Goal: Information Seeking & Learning: Compare options

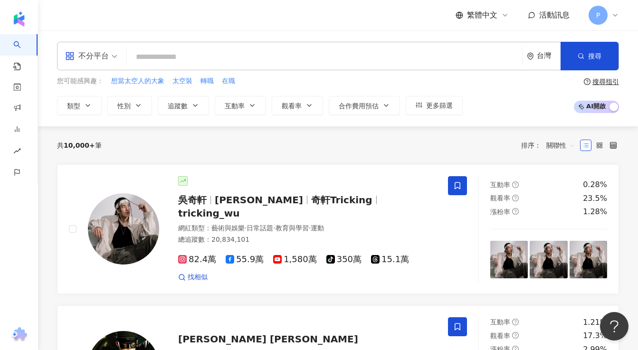
click at [328, 48] on div "不分平台 台灣 搜尋" at bounding box center [338, 56] width 562 height 29
click at [322, 55] on input "search" at bounding box center [325, 57] width 388 height 18
paste input "**********"
type input "**********"
click at [162, 51] on input "search" at bounding box center [325, 57] width 388 height 18
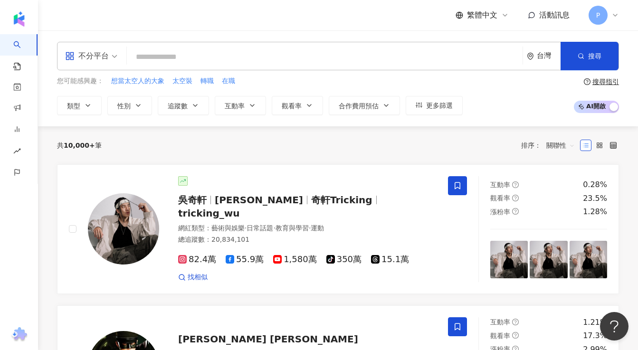
paste input "**********"
type input "**********"
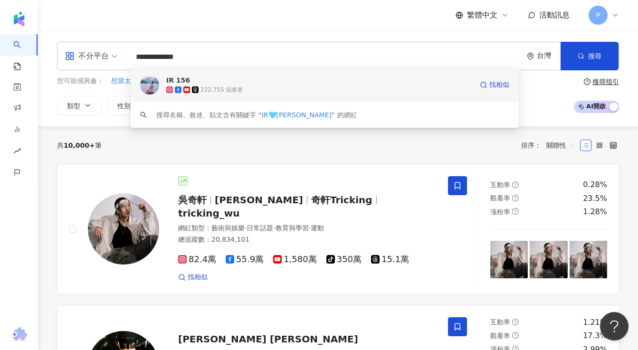
click at [205, 92] on div "222,755 追蹤者" at bounding box center [222, 90] width 42 height 8
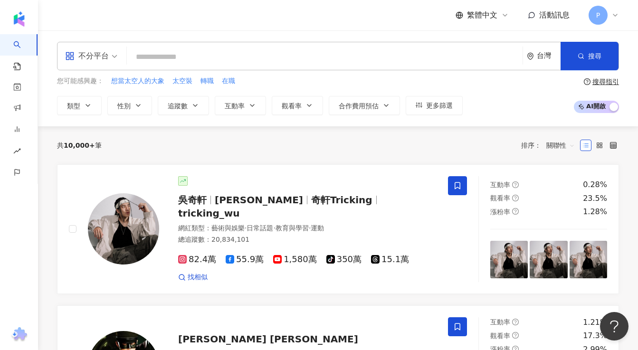
click at [171, 52] on input "search" at bounding box center [325, 57] width 388 height 18
paste input "**********"
type input "**********"
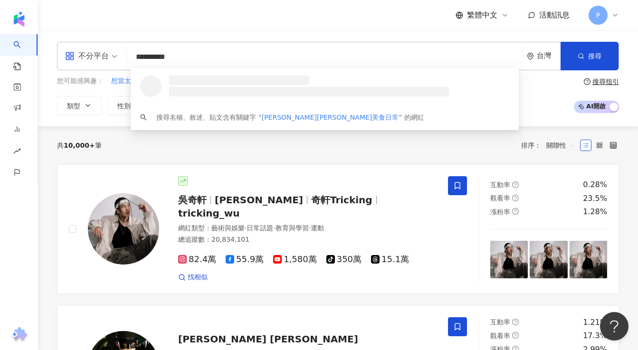
click at [238, 82] on h3 at bounding box center [239, 81] width 140 height 10
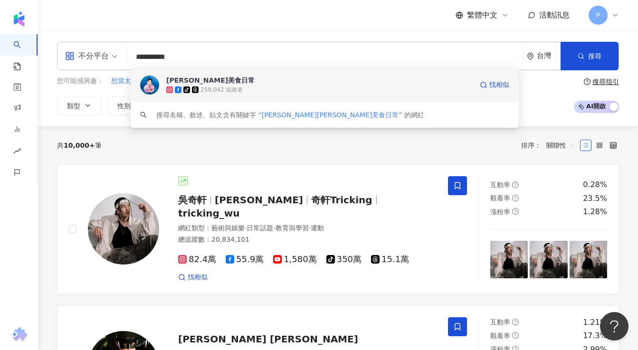
click at [231, 82] on span "萊恩美食日常" at bounding box center [319, 81] width 306 height 10
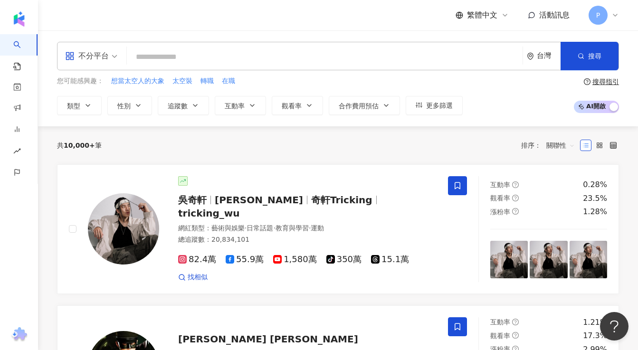
click at [188, 51] on input "search" at bounding box center [325, 57] width 388 height 18
paste input "*******"
type input "*******"
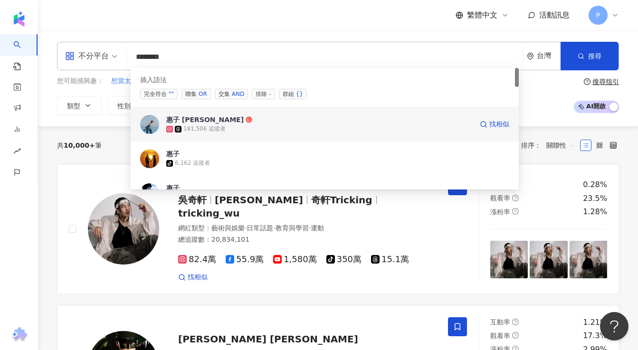
click at [222, 124] on span "惠子 lilian" at bounding box center [319, 120] width 306 height 10
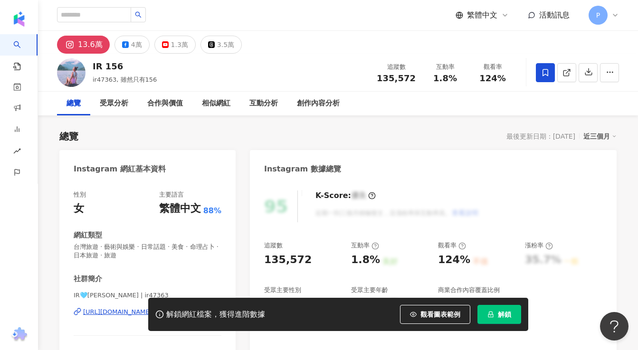
click at [500, 316] on span "解鎖" at bounding box center [504, 315] width 13 height 8
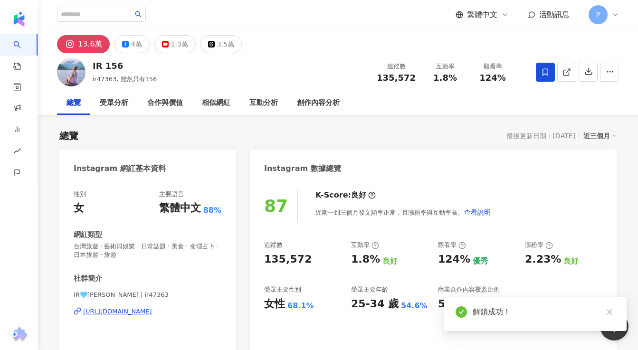
scroll to position [12, 0]
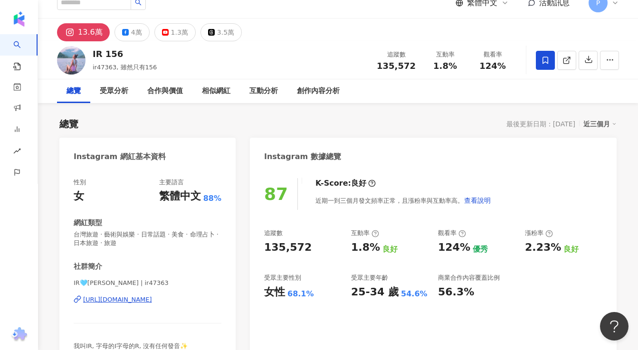
click at [267, 247] on div "135,572" at bounding box center [288, 247] width 48 height 15
drag, startPoint x: 265, startPoint y: 246, endPoint x: 306, endPoint y: 246, distance: 41.3
click at [306, 246] on div "135,572" at bounding box center [302, 247] width 77 height 15
copy div "135,572"
drag, startPoint x: 374, startPoint y: 248, endPoint x: 345, endPoint y: 248, distance: 28.5
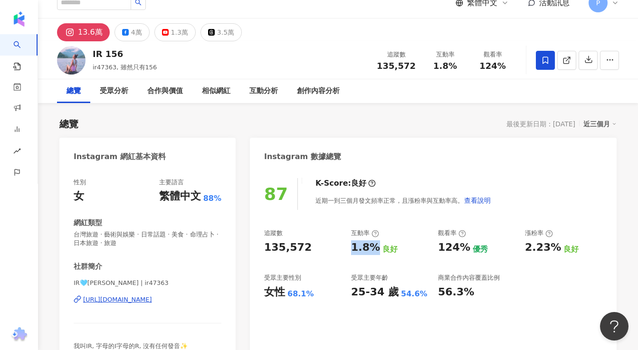
click at [345, 248] on div "追蹤數 135,572 互動率 1.8% 良好 觀看率 124% 優秀 漲粉率 2.23% 良好 受眾主要性別 女性 68.1% 受眾主要年齡 25-34 歲…" at bounding box center [433, 264] width 338 height 70
copy div "互動率 1.8%"
drag, startPoint x: 287, startPoint y: 297, endPoint x: 318, endPoint y: 297, distance: 30.9
click at [318, 297] on div "女性 68.1%" at bounding box center [302, 292] width 77 height 15
copy div "68.1%"
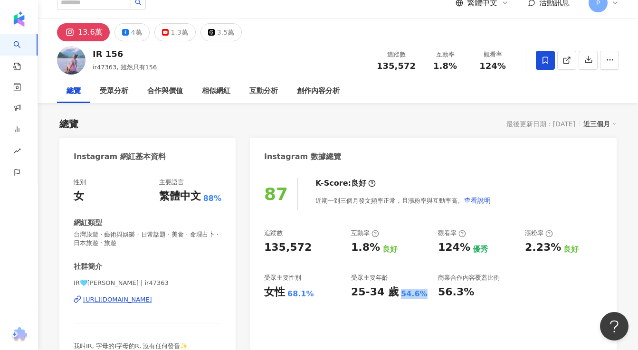
drag, startPoint x: 395, startPoint y: 294, endPoint x: 423, endPoint y: 294, distance: 27.6
click at [423, 294] on div "25-34 歲 54.6%" at bounding box center [389, 292] width 77 height 15
copy div "25-34 歲 54.6%"
click at [131, 33] on div "4萬" at bounding box center [136, 32] width 11 height 13
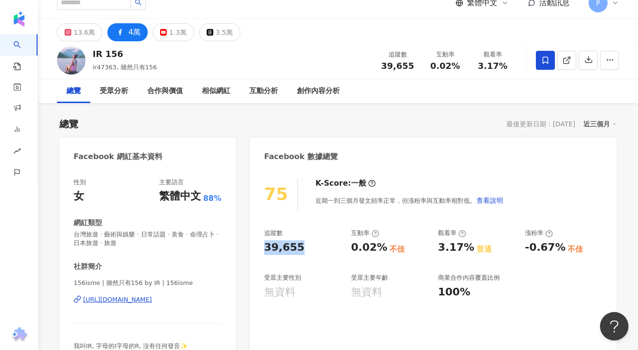
drag, startPoint x: 267, startPoint y: 248, endPoint x: 325, endPoint y: 249, distance: 58.4
click at [325, 248] on div "39,655" at bounding box center [302, 247] width 77 height 15
copy div "39,655"
copy div "https://www.facebook.com/753410824711613"
click at [170, 35] on div "1.3萬" at bounding box center [177, 32] width 17 height 13
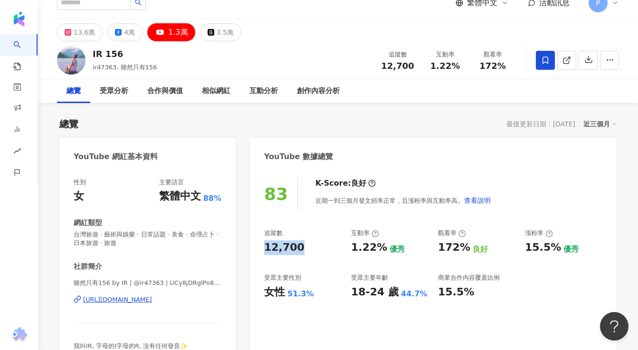
drag, startPoint x: 266, startPoint y: 245, endPoint x: 327, endPoint y: 245, distance: 61.3
click at [327, 245] on div "12,700" at bounding box center [302, 247] width 77 height 15
copy div "12,700"
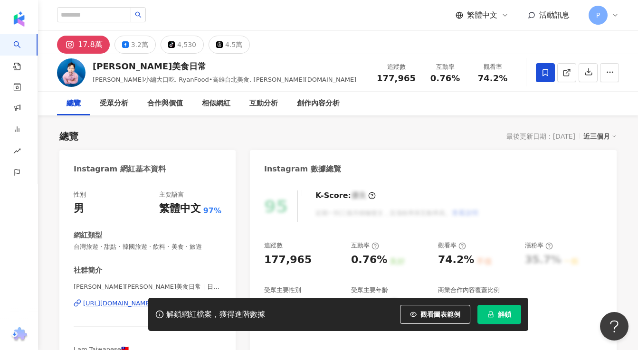
click at [512, 315] on button "解鎖" at bounding box center [500, 314] width 44 height 19
click at [501, 313] on span "解鎖" at bounding box center [504, 315] width 13 height 8
click at [375, 262] on div "0.76%" at bounding box center [369, 260] width 36 height 15
drag, startPoint x: 382, startPoint y: 261, endPoint x: 349, endPoint y: 261, distance: 32.8
click at [349, 261] on div "追蹤數 177,965 互動率 0.76% 良好 觀看率 74.2% 不佳 漲粉率 35.7% 一般 受眾主要性別 女性 76% 受眾主要年齡 25-34 歲…" at bounding box center [433, 276] width 338 height 70
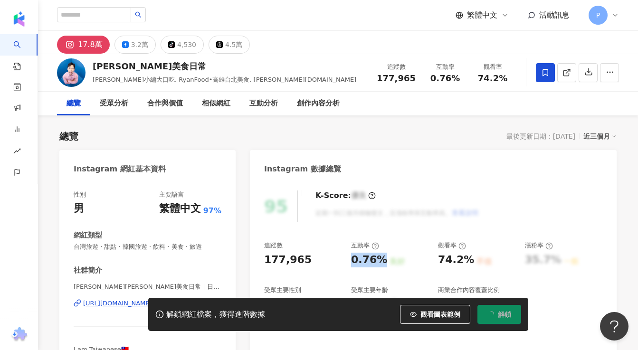
copy div "0.76%"
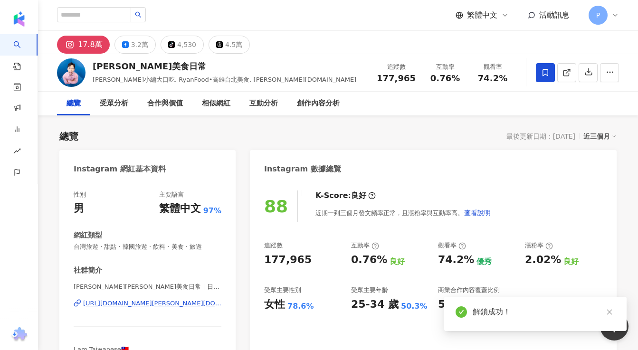
click at [316, 260] on div "177,965" at bounding box center [302, 260] width 77 height 15
copy div "177,965"
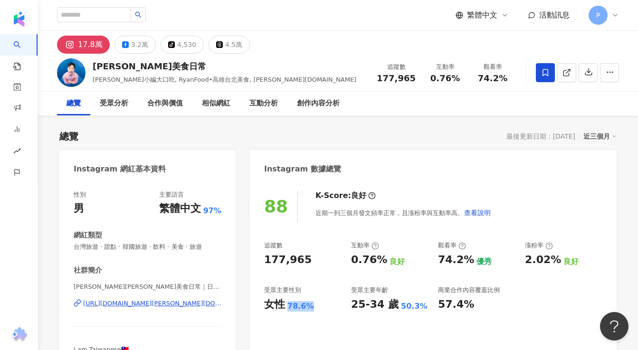
drag, startPoint x: 287, startPoint y: 307, endPoint x: 344, endPoint y: 307, distance: 57.0
click at [344, 307] on div "追蹤數 177,965 互動率 0.76% 良好 觀看率 74.2% 優秀 漲粉率 2.02% 良好 受眾主要性別 女性 78.6% 受眾主要年齡 25-34…" at bounding box center [433, 276] width 338 height 70
copy div "78.6%"
click at [394, 304] on div "25-34 歲 50.3%" at bounding box center [389, 304] width 77 height 15
drag, startPoint x: 395, startPoint y: 306, endPoint x: 428, endPoint y: 306, distance: 32.8
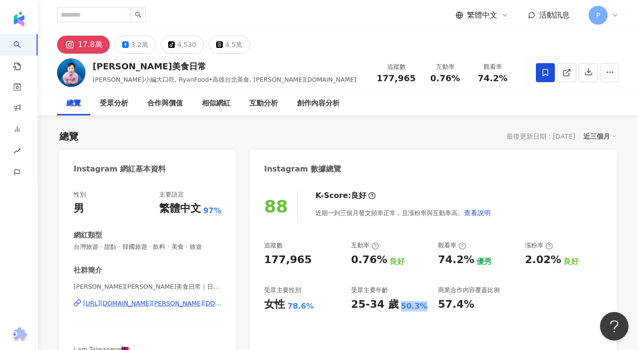
click at [428, 306] on div "25-34 歲 50.3%" at bounding box center [389, 304] width 77 height 15
copy div "25-34 歲 50.3%"
copy div "https://www.instagram.com/ryan.food/"
click at [139, 48] on div "3.2萬" at bounding box center [139, 44] width 17 height 13
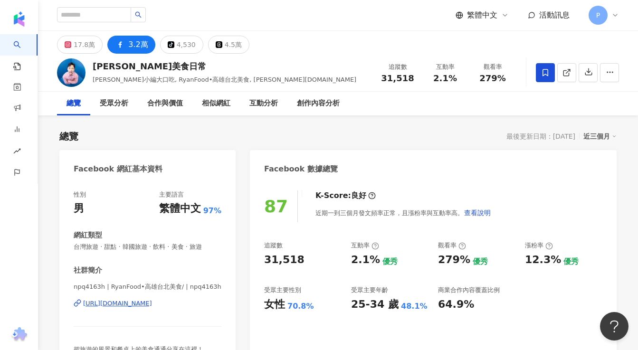
click at [353, 258] on div "追蹤數 31,518 互動率 2.1% 優秀 觀看率 279% 優秀 漲粉率 12.3% 優秀 受眾主要性別 女性 70.8% 受眾主要年齡 25-34 歲 …" at bounding box center [433, 276] width 338 height 70
copy div "31,518 互動率"
click at [306, 253] on div "31,518" at bounding box center [302, 260] width 77 height 15
drag, startPoint x: 267, startPoint y: 259, endPoint x: 297, endPoint y: 259, distance: 30.9
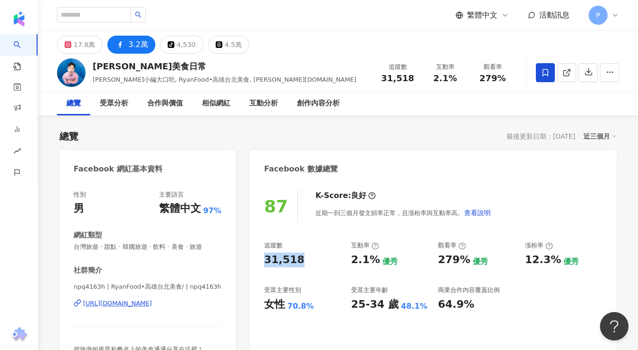
click at [297, 259] on div "31,518" at bounding box center [302, 260] width 77 height 15
copy div "31,518"
click at [125, 16] on input "search" at bounding box center [94, 14] width 74 height 15
paste input "***"
type input "***"
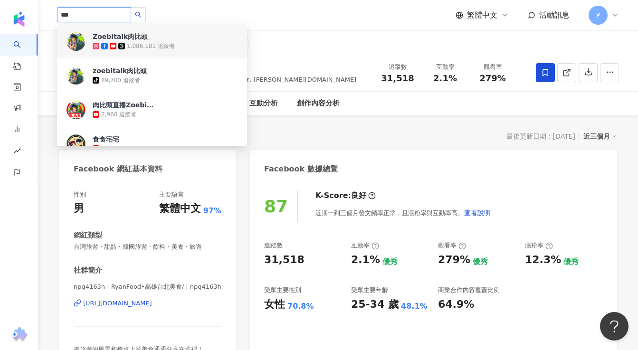
click at [158, 40] on div "Zoebitalk肉比頭 1,086,181 追蹤者" at bounding box center [165, 41] width 145 height 19
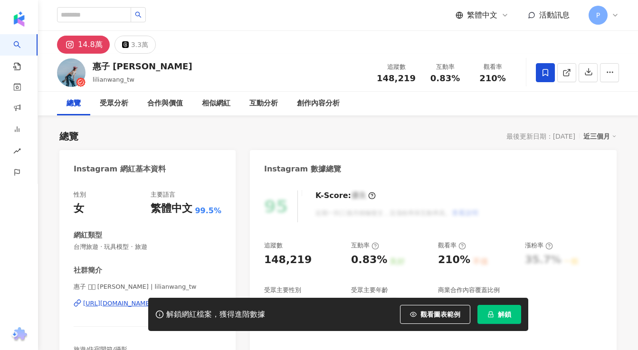
click at [515, 312] on button "解鎖" at bounding box center [500, 314] width 44 height 19
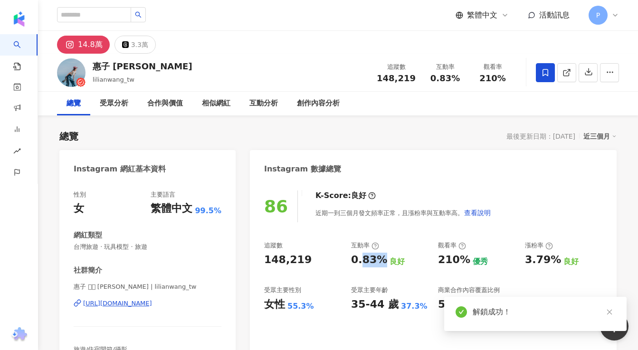
drag, startPoint x: 376, startPoint y: 260, endPoint x: 338, endPoint y: 260, distance: 38.0
click at [339, 260] on div "追蹤數 148,219 互動率 0.83% 良好 觀看率 210% 優秀 漲粉率 3.79% 良好 受眾主要性別 女性 55.3% 受眾主要年齡 35-44 …" at bounding box center [433, 276] width 338 height 70
click at [373, 256] on div "0.83%" at bounding box center [369, 260] width 36 height 15
drag, startPoint x: 382, startPoint y: 259, endPoint x: 350, endPoint y: 259, distance: 31.8
click at [350, 259] on div "追蹤數 148,219 互動率 0.83% 良好 觀看率 210% 優秀 漲粉率 3.79% 良好 受眾主要性別 女性 55.3% 受眾主要年齡 35-44 …" at bounding box center [433, 276] width 338 height 70
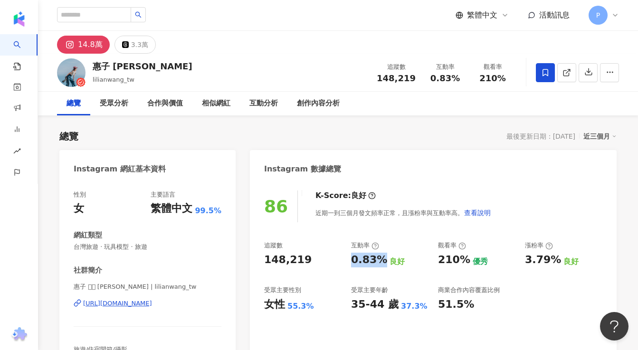
copy div "0.83%"
drag, startPoint x: 397, startPoint y: 306, endPoint x: 432, endPoint y: 306, distance: 35.2
click at [432, 306] on div "追蹤數 148,219 互動率 0.83% 良好 觀看率 210% 優秀 漲粉率 3.79% 良好 受眾主要性別 女性 55.3% 受眾主要年齡 35-44 …" at bounding box center [433, 276] width 338 height 70
copy div "37.3%"
drag, startPoint x: 390, startPoint y: 302, endPoint x: 345, endPoint y: 302, distance: 44.7
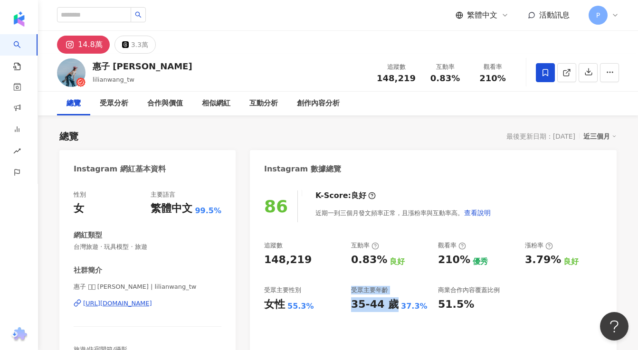
click at [345, 302] on div "追蹤數 148,219 互動率 0.83% 良好 觀看率 210% 優秀 漲粉率 3.79% 良好 受眾主要性別 女性 55.3% 受眾主要年齡 35-44 …" at bounding box center [433, 276] width 338 height 70
click at [355, 302] on div "35-44 歲" at bounding box center [375, 304] width 48 height 15
drag, startPoint x: 353, startPoint y: 302, endPoint x: 393, endPoint y: 302, distance: 39.9
click at [393, 302] on div "35-44 歲" at bounding box center [375, 304] width 48 height 15
copy div "35-44 歲"
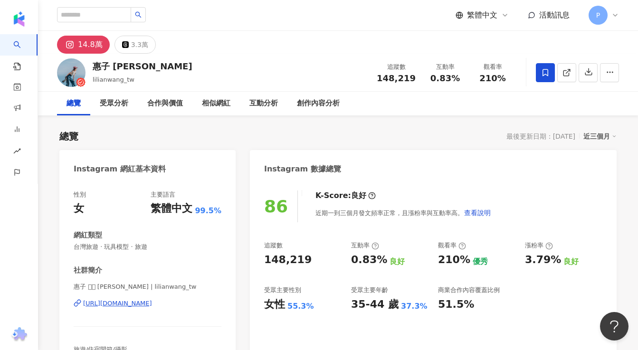
drag, startPoint x: 290, startPoint y: 306, endPoint x: 321, endPoint y: 306, distance: 31.4
click at [321, 306] on div "女性 55.3%" at bounding box center [302, 304] width 77 height 15
drag, startPoint x: 287, startPoint y: 308, endPoint x: 315, endPoint y: 308, distance: 28.0
click at [315, 308] on div "女性 55.3%" at bounding box center [302, 304] width 77 height 15
copy div "55.3%"
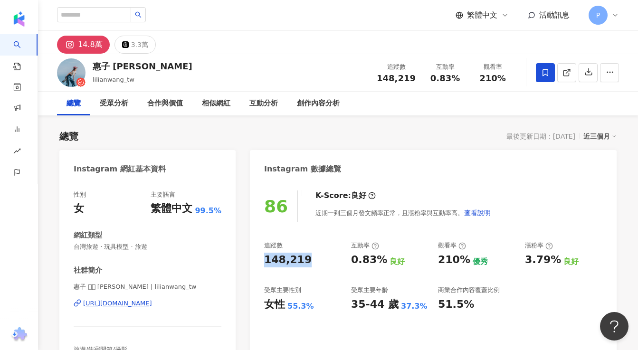
drag, startPoint x: 265, startPoint y: 259, endPoint x: 313, endPoint y: 259, distance: 48.5
click at [313, 259] on div "148,219" at bounding box center [302, 260] width 77 height 15
copy div "148,219"
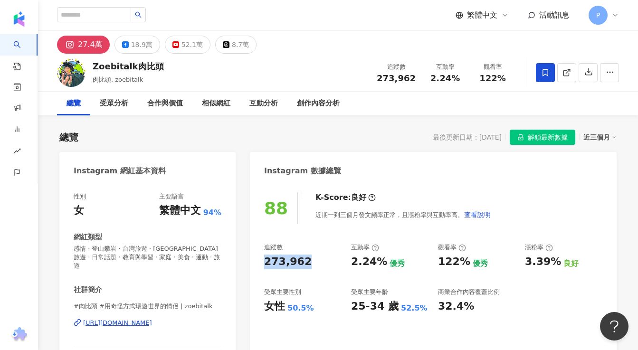
drag, startPoint x: 265, startPoint y: 265, endPoint x: 309, endPoint y: 265, distance: 43.7
click at [309, 265] on div "273,962" at bounding box center [302, 262] width 77 height 15
copy div "273,962"
drag, startPoint x: 378, startPoint y: 266, endPoint x: 347, endPoint y: 266, distance: 30.9
click at [347, 266] on div "追蹤數 273,962 互動率 2.24% 優秀 觀看率 122% 優秀 漲粉率 3.39% 良好 受眾主要性別 女性 50.5% 受眾主要年齡 25-34 …" at bounding box center [433, 278] width 338 height 70
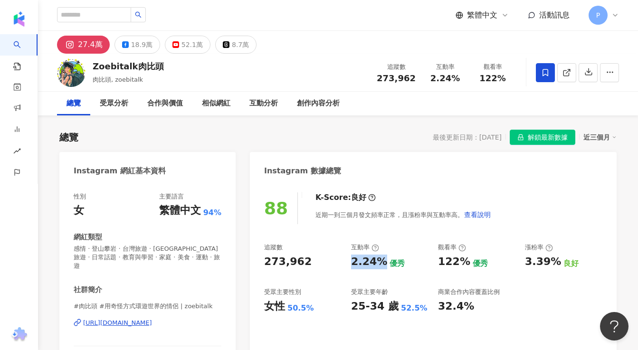
copy div "2.24%"
drag, startPoint x: 399, startPoint y: 309, endPoint x: 420, endPoint y: 309, distance: 21.4
click at [420, 309] on div "52.5%" at bounding box center [414, 308] width 27 height 10
copy div "52.5%"
drag, startPoint x: 393, startPoint y: 306, endPoint x: 347, endPoint y: 306, distance: 46.1
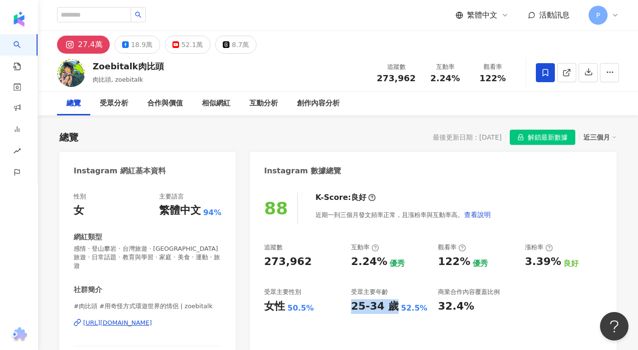
click at [347, 306] on div "追蹤數 273,962 互動率 2.24% 優秀 觀看率 122% 優秀 漲粉率 3.39% 良好 受眾主要性別 女性 50.5% 受眾主要年齡 25-34 …" at bounding box center [433, 278] width 338 height 70
copy div "25-34 歲"
drag, startPoint x: 289, startPoint y: 309, endPoint x: 328, endPoint y: 309, distance: 39.0
click at [328, 309] on div "女性 50.5%" at bounding box center [302, 306] width 77 height 15
copy div "50.5%"
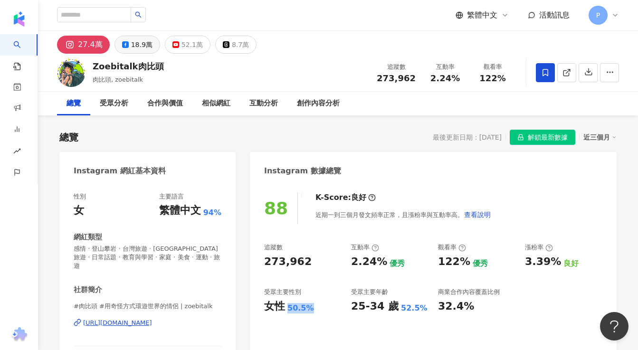
click at [124, 45] on icon at bounding box center [125, 44] width 7 height 7
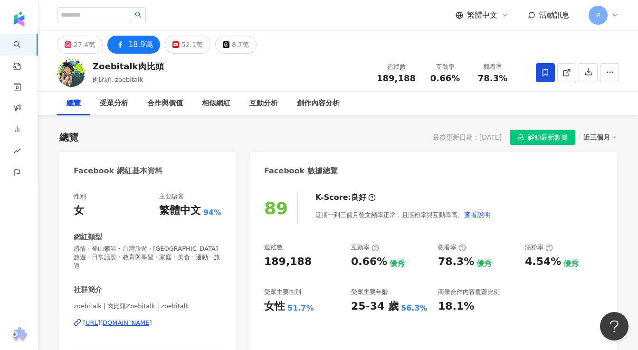
copy div "https://www.facebook.com/1918526884872726"
drag, startPoint x: 266, startPoint y: 263, endPoint x: 324, endPoint y: 263, distance: 58.4
click at [323, 263] on div "189,188" at bounding box center [302, 262] width 77 height 15
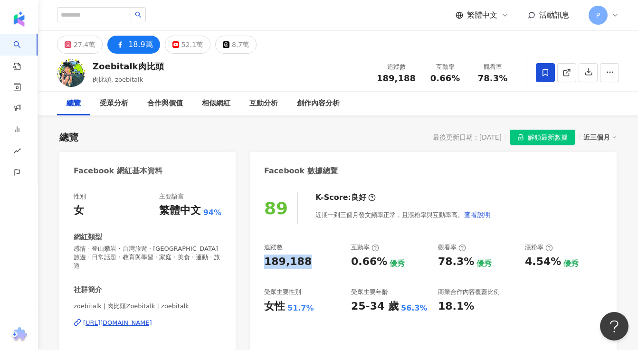
copy div "189,188"
click at [340, 247] on div "追蹤數" at bounding box center [302, 247] width 77 height 9
drag, startPoint x: 266, startPoint y: 261, endPoint x: 306, endPoint y: 261, distance: 40.9
click at [306, 261] on div "189,188" at bounding box center [302, 262] width 77 height 15
copy div "189,188"
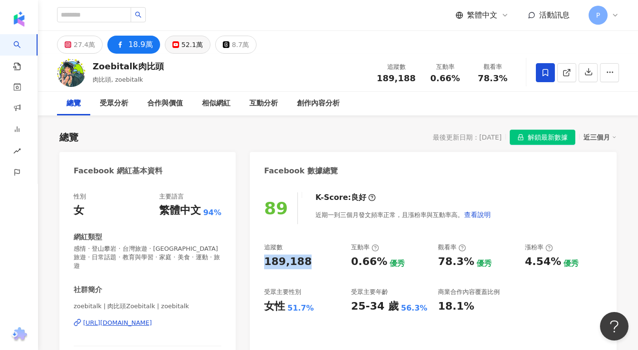
click at [182, 49] on div "52.1萬" at bounding box center [192, 44] width 21 height 13
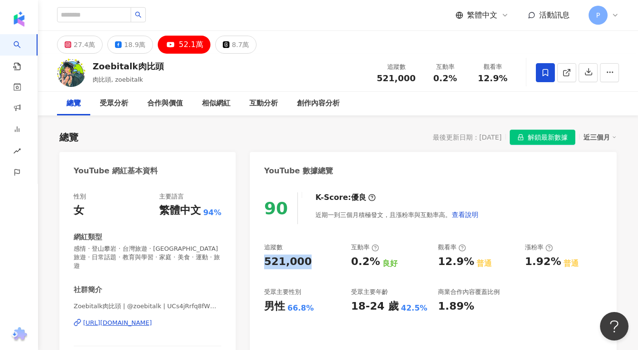
drag, startPoint x: 267, startPoint y: 262, endPoint x: 304, endPoint y: 262, distance: 37.5
click at [304, 262] on div "521,000" at bounding box center [302, 262] width 77 height 15
click at [116, 18] on input "search" at bounding box center [94, 14] width 74 height 15
paste input "**********"
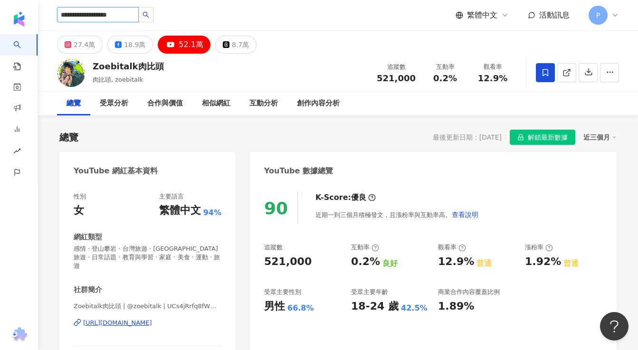
type input "**********"
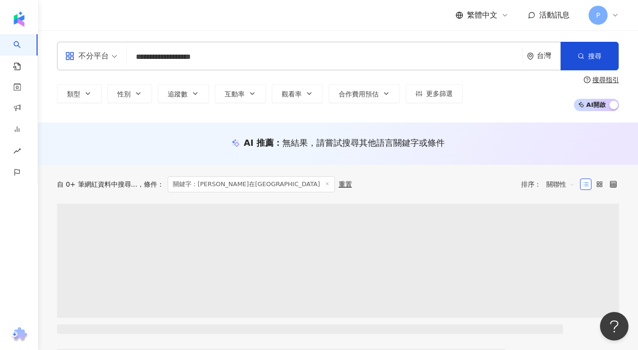
drag, startPoint x: 176, startPoint y: 53, endPoint x: 478, endPoint y: 63, distance: 301.9
click at [467, 62] on input "**********" at bounding box center [325, 57] width 388 height 18
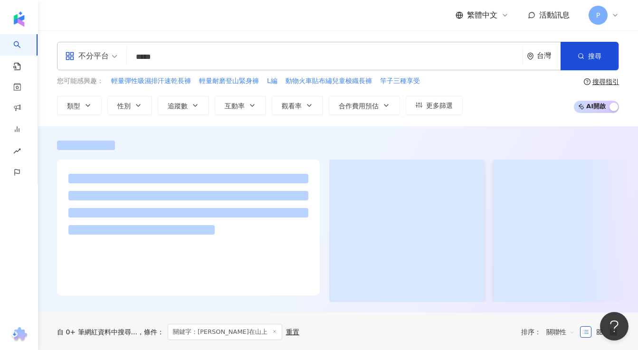
click at [239, 61] on input "*****" at bounding box center [325, 57] width 388 height 18
click at [585, 59] on button "搜尋" at bounding box center [590, 56] width 58 height 29
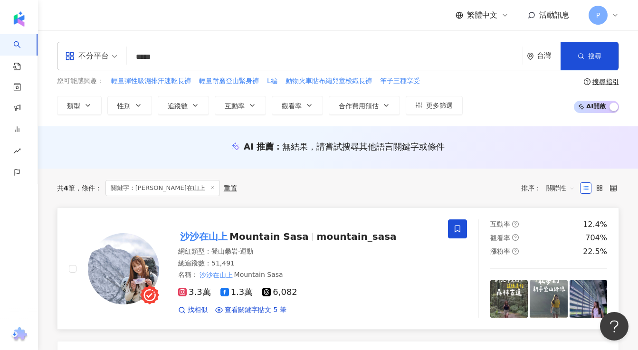
click at [229, 236] on mark "沙沙在山上" at bounding box center [203, 236] width 51 height 15
drag, startPoint x: 186, startPoint y: 62, endPoint x: 82, endPoint y: 62, distance: 104.1
click at [84, 62] on div "不分平台 ***** 台灣 搜尋 f4dd9314-a460-4245-9b49-f9cf21479737 沙沙在山上 Mountain Sasa 51,49…" at bounding box center [338, 56] width 562 height 29
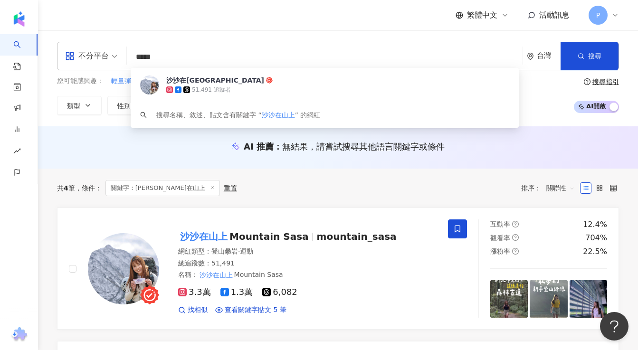
paste input "search"
type input "*****"
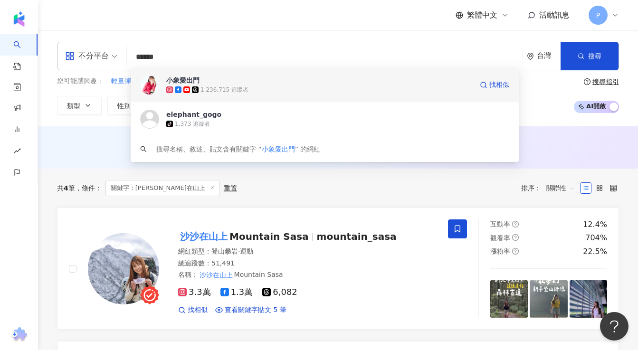
click at [247, 89] on div "1,236,715 追蹤者" at bounding box center [319, 90] width 306 height 10
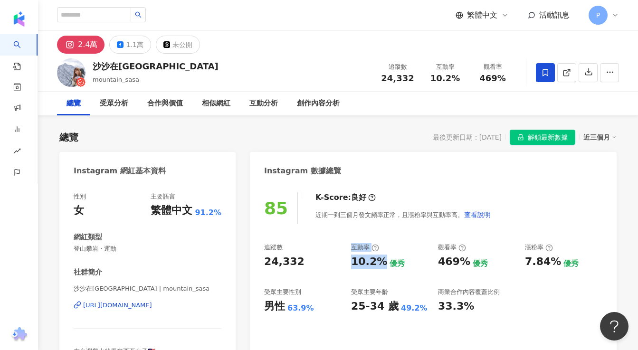
drag, startPoint x: 380, startPoint y: 265, endPoint x: 343, endPoint y: 265, distance: 37.1
click at [343, 265] on div "追蹤數 24,332 互動率 10.2% 優秀 觀看率 469% 優秀 漲粉率 7.84% 優秀 受眾主要性別 男性 63.9% 受眾主要年齡 25-34 歲…" at bounding box center [433, 278] width 338 height 70
click at [395, 265] on div "優秀" at bounding box center [397, 263] width 15 height 10
drag, startPoint x: 378, startPoint y: 261, endPoint x: 352, endPoint y: 260, distance: 25.7
click at [353, 260] on div "10.2%" at bounding box center [369, 262] width 36 height 15
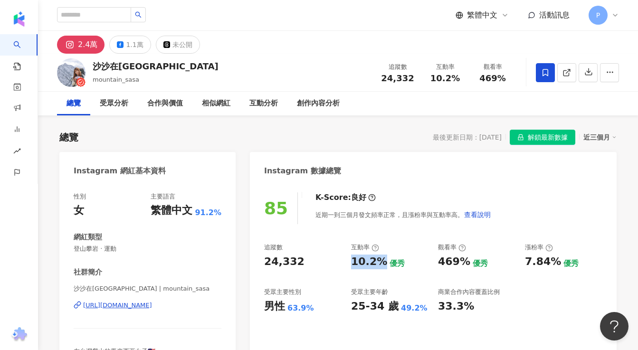
copy div "10.2%"
drag, startPoint x: 265, startPoint y: 260, endPoint x: 298, endPoint y: 260, distance: 33.3
click at [298, 260] on div "24,332" at bounding box center [284, 262] width 40 height 15
copy div "24,332"
drag, startPoint x: 288, startPoint y: 309, endPoint x: 317, endPoint y: 309, distance: 29.0
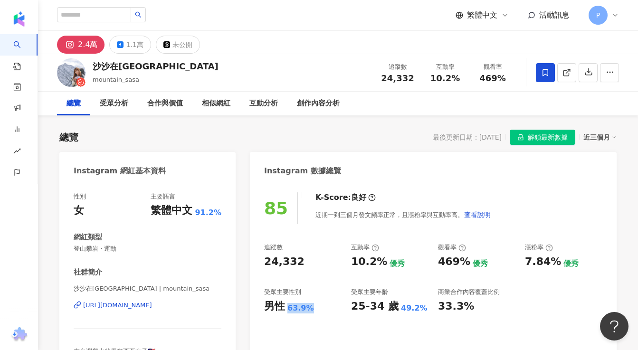
click at [317, 309] on div "男性 63.9%" at bounding box center [302, 306] width 77 height 15
copy div "63.9%"
drag, startPoint x: 398, startPoint y: 311, endPoint x: 434, endPoint y: 311, distance: 35.6
click at [434, 311] on div "追蹤數 24,332 互動率 10.2% 優秀 觀看率 469% 優秀 漲粉率 7.84% 優秀 受眾主要性別 男性 63.9% 受眾主要年齡 25-34 歲…" at bounding box center [433, 278] width 338 height 70
click at [421, 308] on div "49.2%" at bounding box center [414, 308] width 27 height 10
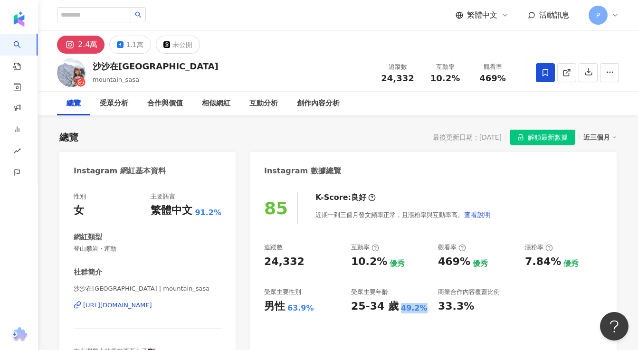
drag, startPoint x: 398, startPoint y: 308, endPoint x: 420, endPoint y: 308, distance: 21.9
click at [420, 308] on div "49.2%" at bounding box center [414, 308] width 27 height 10
copy div "49.2%"
drag, startPoint x: 391, startPoint y: 308, endPoint x: 344, endPoint y: 307, distance: 47.5
click at [344, 307] on div "追蹤數 24,332 互動率 10.2% 優秀 觀看率 469% 優秀 漲粉率 7.84% 優秀 受眾主要性別 男性 63.9% 受眾主要年齡 25-34 歲…" at bounding box center [433, 278] width 338 height 70
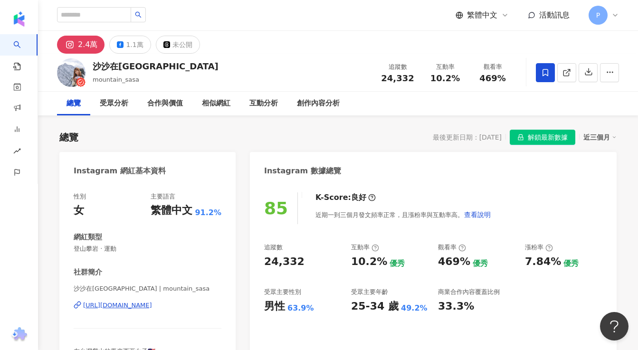
click at [389, 308] on div "25-34 歲" at bounding box center [375, 306] width 48 height 15
drag, startPoint x: 393, startPoint y: 308, endPoint x: 353, endPoint y: 307, distance: 39.5
click at [353, 307] on div "25-34 歲" at bounding box center [375, 306] width 48 height 15
copy div "25-34 歲"
click at [131, 45] on div "1.1萬" at bounding box center [134, 44] width 17 height 13
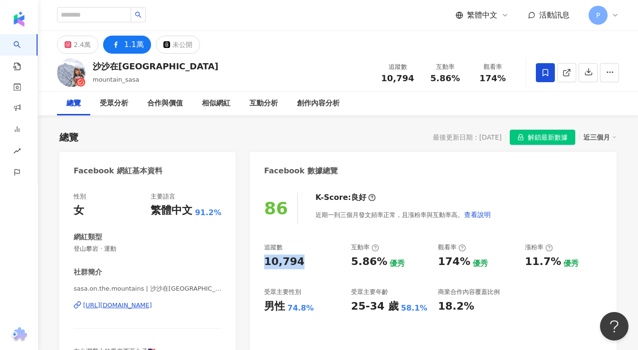
drag, startPoint x: 266, startPoint y: 262, endPoint x: 321, endPoint y: 262, distance: 54.6
click at [321, 262] on div "10,794" at bounding box center [302, 262] width 77 height 15
copy div "10,794"
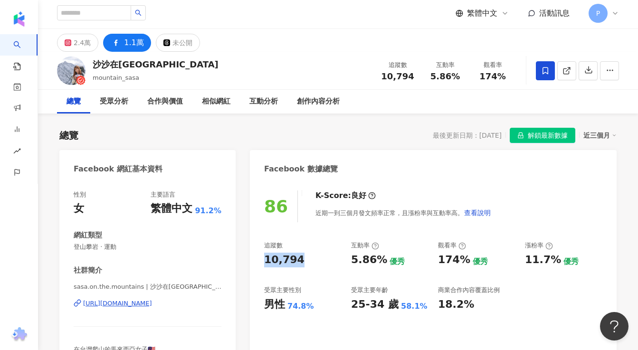
copy div "https://www.facebook.com/105131398510968"
drag, startPoint x: 288, startPoint y: 306, endPoint x: 321, endPoint y: 306, distance: 32.8
click at [321, 306] on div "男性 74.8%" at bounding box center [302, 304] width 77 height 15
copy div "74.8%"
drag, startPoint x: 279, startPoint y: 304, endPoint x: 258, endPoint y: 304, distance: 21.9
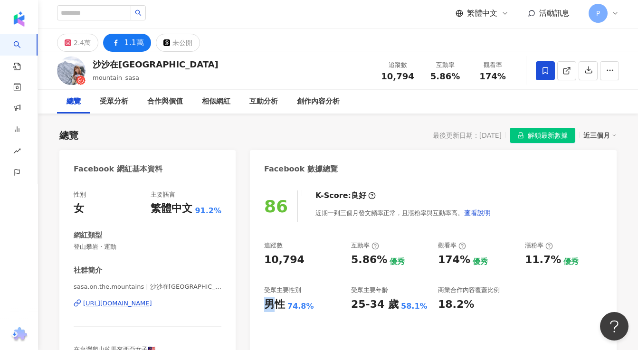
click at [258, 304] on div "86 K-Score : 良好 近期一到三個月發文頻率正常，且漲粉率與互動率高。 查看說明 追蹤數 10,794 互動率 5.86% 優秀 觀看率 174% …" at bounding box center [433, 287] width 367 height 213
copy div "男"
click at [400, 301] on div "25-34 歲 58.1%" at bounding box center [389, 304] width 77 height 15
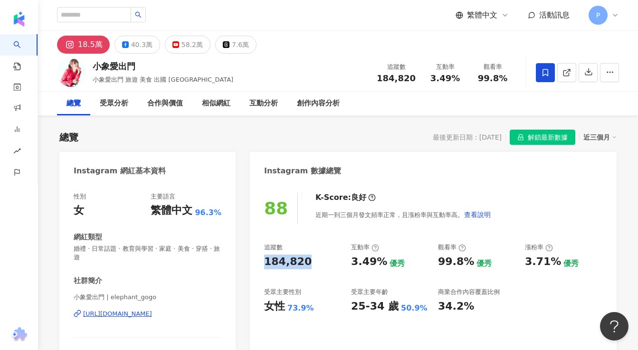
drag, startPoint x: 264, startPoint y: 258, endPoint x: 309, endPoint y: 258, distance: 44.7
click at [309, 258] on div "184,820" at bounding box center [302, 262] width 77 height 15
copy div "184,820"
drag, startPoint x: 378, startPoint y: 259, endPoint x: 342, endPoint y: 259, distance: 36.6
click at [342, 259] on div "追蹤數 184,820 互動率 3.49% 優秀 觀看率 99.8% 優秀 漲粉率 3.71% 優秀 受眾主要性別 女性 73.9% 受眾主要年齡 25-34…" at bounding box center [433, 278] width 338 height 70
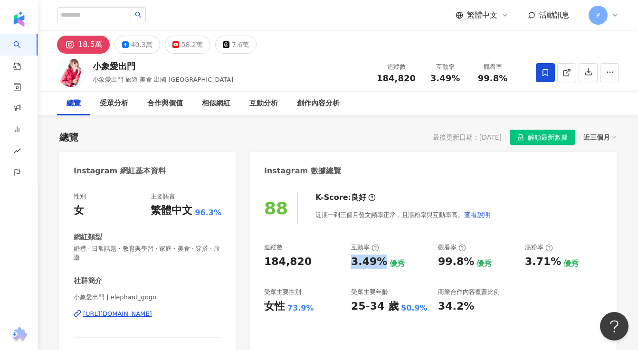
drag, startPoint x: 380, startPoint y: 261, endPoint x: 353, endPoint y: 261, distance: 27.1
click at [353, 261] on div "3.49%" at bounding box center [369, 262] width 36 height 15
copy div "3.49%"
drag, startPoint x: 392, startPoint y: 306, endPoint x: 349, endPoint y: 305, distance: 42.3
click at [349, 305] on div "追蹤數 184,820 互動率 3.49% 優秀 觀看率 99.8% 優秀 漲粉率 3.71% 優秀 受眾主要性別 女性 73.9% 受眾主要年齡 25-34…" at bounding box center [433, 278] width 338 height 70
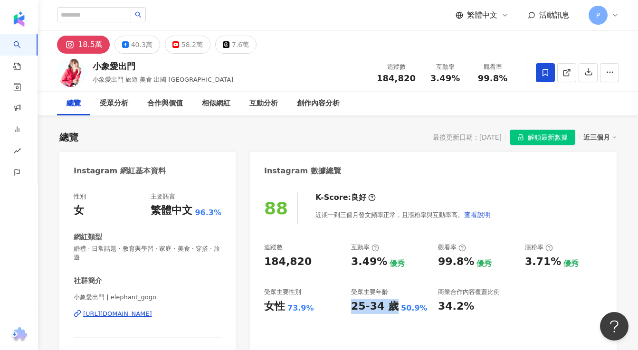
copy div "25-34 歲"
drag, startPoint x: 398, startPoint y: 308, endPoint x: 419, endPoint y: 308, distance: 20.4
click at [419, 308] on div "50.9%" at bounding box center [414, 308] width 27 height 10
copy div "50.9%"
click at [137, 52] on button "40.3萬" at bounding box center [138, 45] width 46 height 18
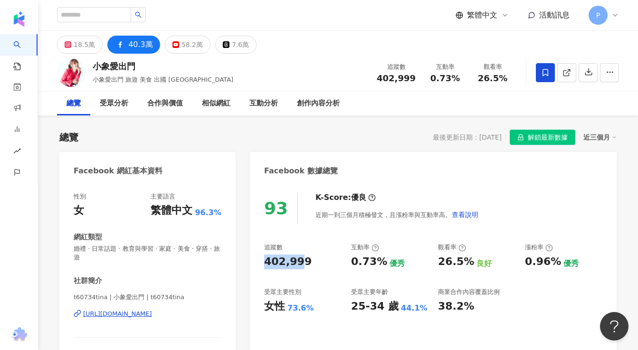
drag, startPoint x: 264, startPoint y: 260, endPoint x: 309, endPoint y: 260, distance: 45.1
click at [309, 260] on div "402,999" at bounding box center [302, 262] width 77 height 15
copy div "402,999"
click at [188, 35] on div "18.5萬 40.3萬 58.2萬 7.6萬" at bounding box center [338, 42] width 600 height 23
click at [192, 46] on div "58.2萬" at bounding box center [192, 44] width 21 height 13
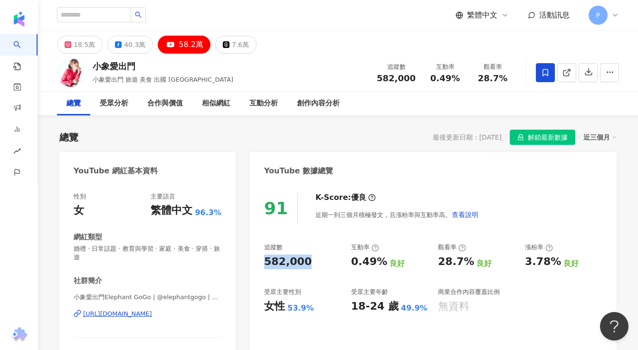
drag, startPoint x: 267, startPoint y: 262, endPoint x: 315, endPoint y: 263, distance: 48.5
click at [315, 263] on div "582,000" at bounding box center [302, 262] width 77 height 15
copy div "582,000"
copy div "https://www.youtube.com/channel/UCa7c1phjUa5UMWS68Ybgrdg"
click at [121, 15] on input "search" at bounding box center [94, 14] width 74 height 15
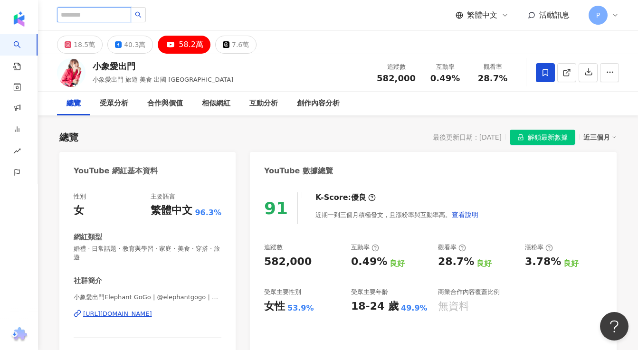
paste input "**********"
type input "**********"
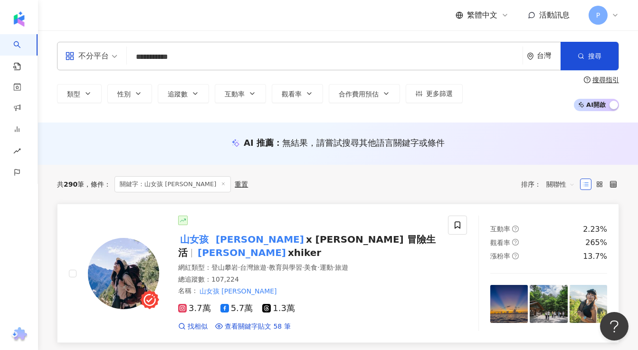
click at [261, 230] on div "山女孩 Melissa x Mao 冒險生活 melissa xhiker 網紅類型 ： 登山攀岩 · 台灣旅遊 · 教育與學習 · 美食 · 運動 · 旅遊…" at bounding box center [297, 273] width 277 height 115
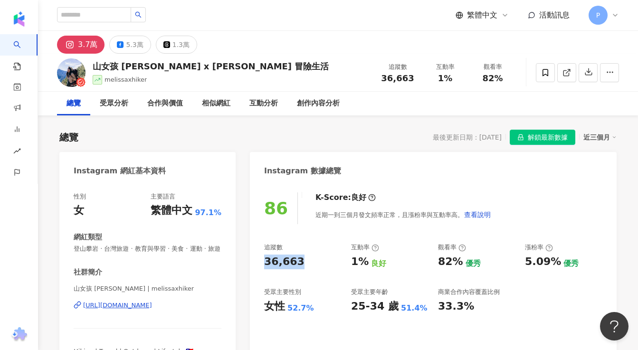
drag, startPoint x: 266, startPoint y: 265, endPoint x: 305, endPoint y: 265, distance: 39.0
click at [305, 265] on div "36,663" at bounding box center [302, 262] width 77 height 15
copy div "36,663"
drag, startPoint x: 363, startPoint y: 264, endPoint x: 336, endPoint y: 264, distance: 26.6
click at [336, 264] on div "追蹤數 36,663 互動率 1% 良好 觀看率 82% 優秀 漲粉率 5.09% 優秀 受眾主要性別 女性 52.7% 受眾主要年齡 25-34 歲 51.…" at bounding box center [433, 278] width 338 height 70
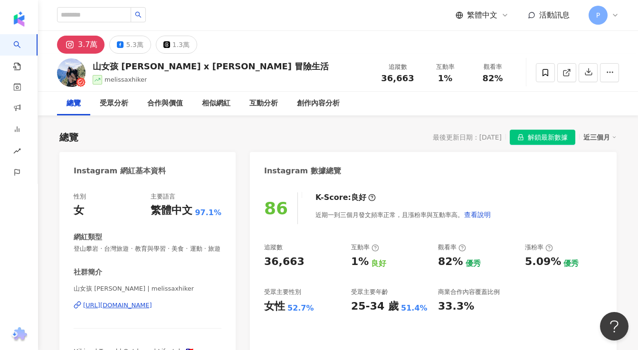
click at [394, 265] on div "1% 良好" at bounding box center [389, 262] width 77 height 15
drag, startPoint x: 367, startPoint y: 263, endPoint x: 351, endPoint y: 263, distance: 16.2
click at [351, 263] on div "1% 良好" at bounding box center [389, 262] width 77 height 15
copy div "1%"
drag, startPoint x: 394, startPoint y: 305, endPoint x: 422, endPoint y: 305, distance: 27.6
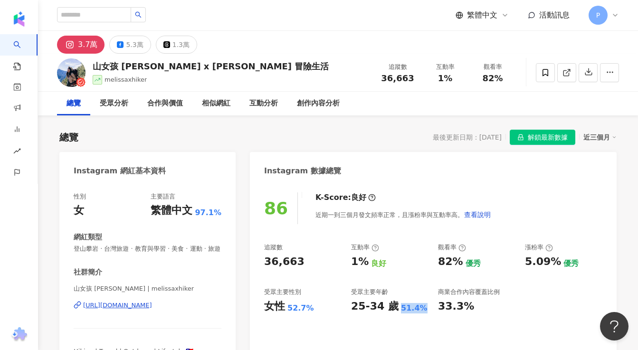
click at [422, 305] on div "25-34 歲 51.4%" at bounding box center [389, 306] width 77 height 15
copy div "25-34 歲 51.4%"
drag, startPoint x: 288, startPoint y: 309, endPoint x: 307, endPoint y: 309, distance: 19.5
click at [307, 309] on div "52.7%" at bounding box center [300, 308] width 27 height 10
click at [313, 309] on div "女性 52.7%" at bounding box center [302, 306] width 77 height 15
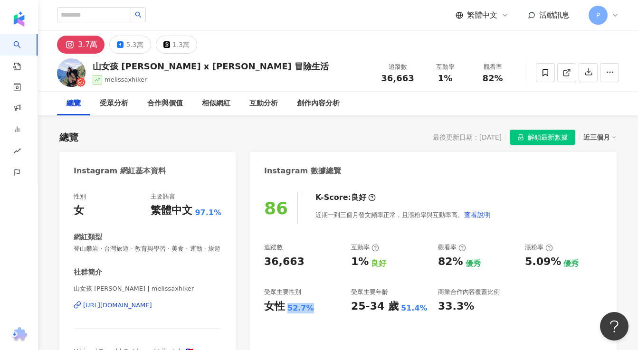
copy div "52.7%"
click at [131, 45] on div "5.3萬" at bounding box center [134, 44] width 17 height 13
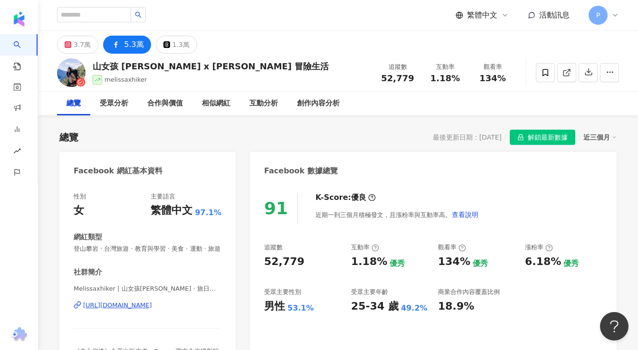
copy div "[URL][DOMAIN_NAME]"
drag, startPoint x: 267, startPoint y: 262, endPoint x: 306, endPoint y: 262, distance: 39.9
click at [306, 262] on div "52,779" at bounding box center [302, 262] width 77 height 15
copy div "52,779"
drag, startPoint x: 378, startPoint y: 265, endPoint x: 350, endPoint y: 265, distance: 28.0
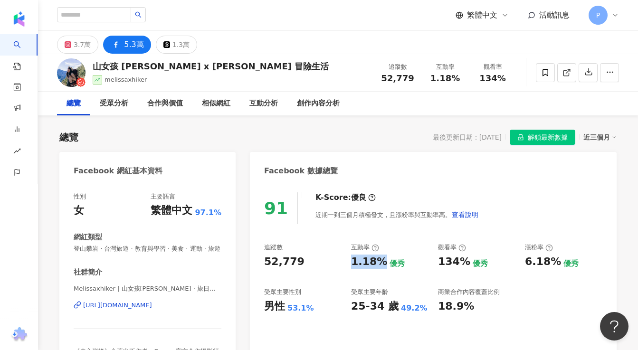
click at [350, 265] on div "追蹤數 52,779 互動率 1.18% 優秀 觀看率 134% 優秀 漲粉率 6.18% 優秀 受眾主要性別 男性 53.1% 受眾主要年齡 25-34 歲…" at bounding box center [433, 278] width 338 height 70
click at [86, 43] on div "3.7萬" at bounding box center [82, 44] width 17 height 13
